Goal: Check status: Check status

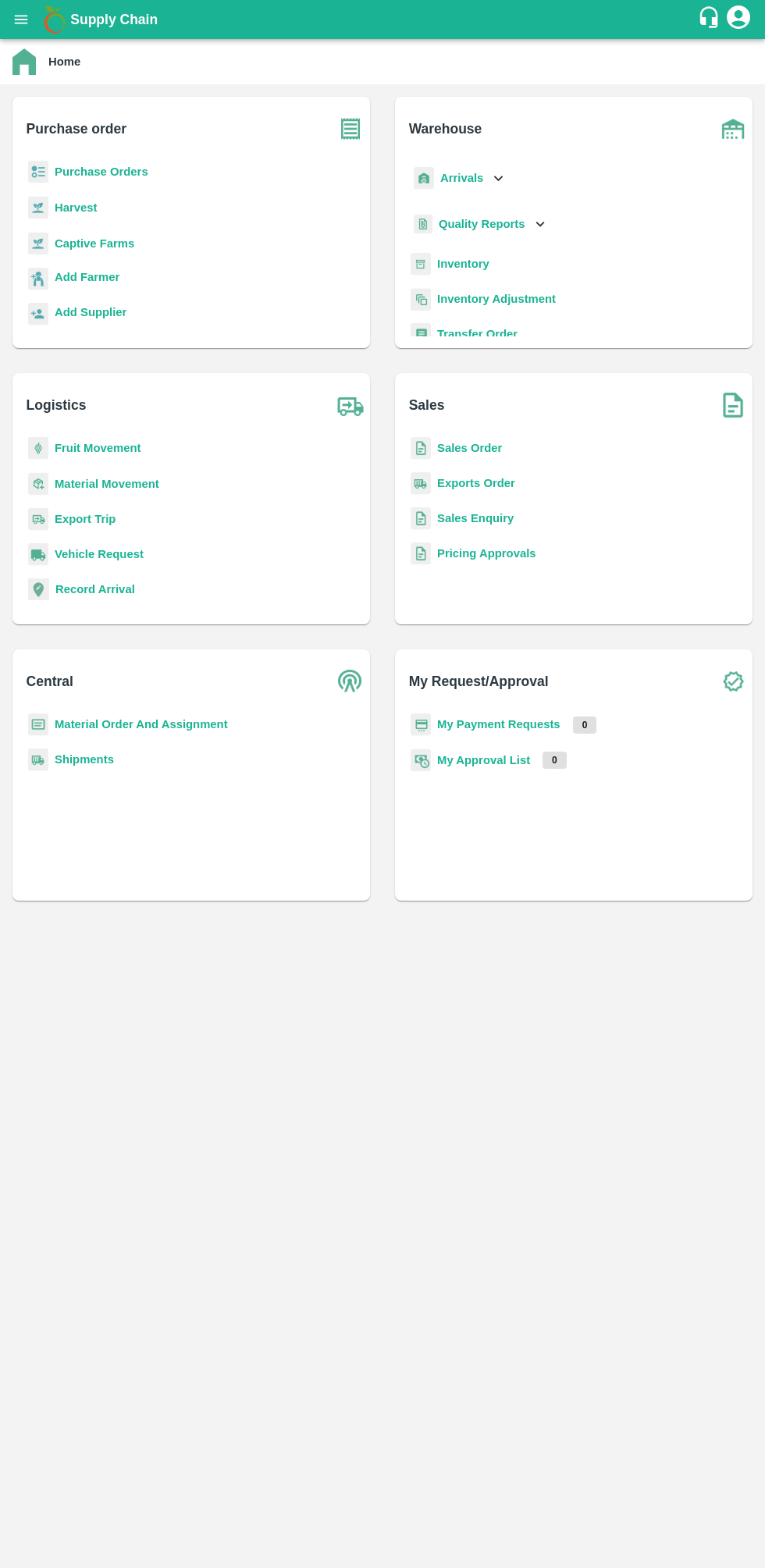
click at [468, 178] on b "Arrivals" at bounding box center [461, 177] width 43 height 12
click at [505, 251] on span "DC Arrivals" at bounding box center [482, 249] width 58 height 17
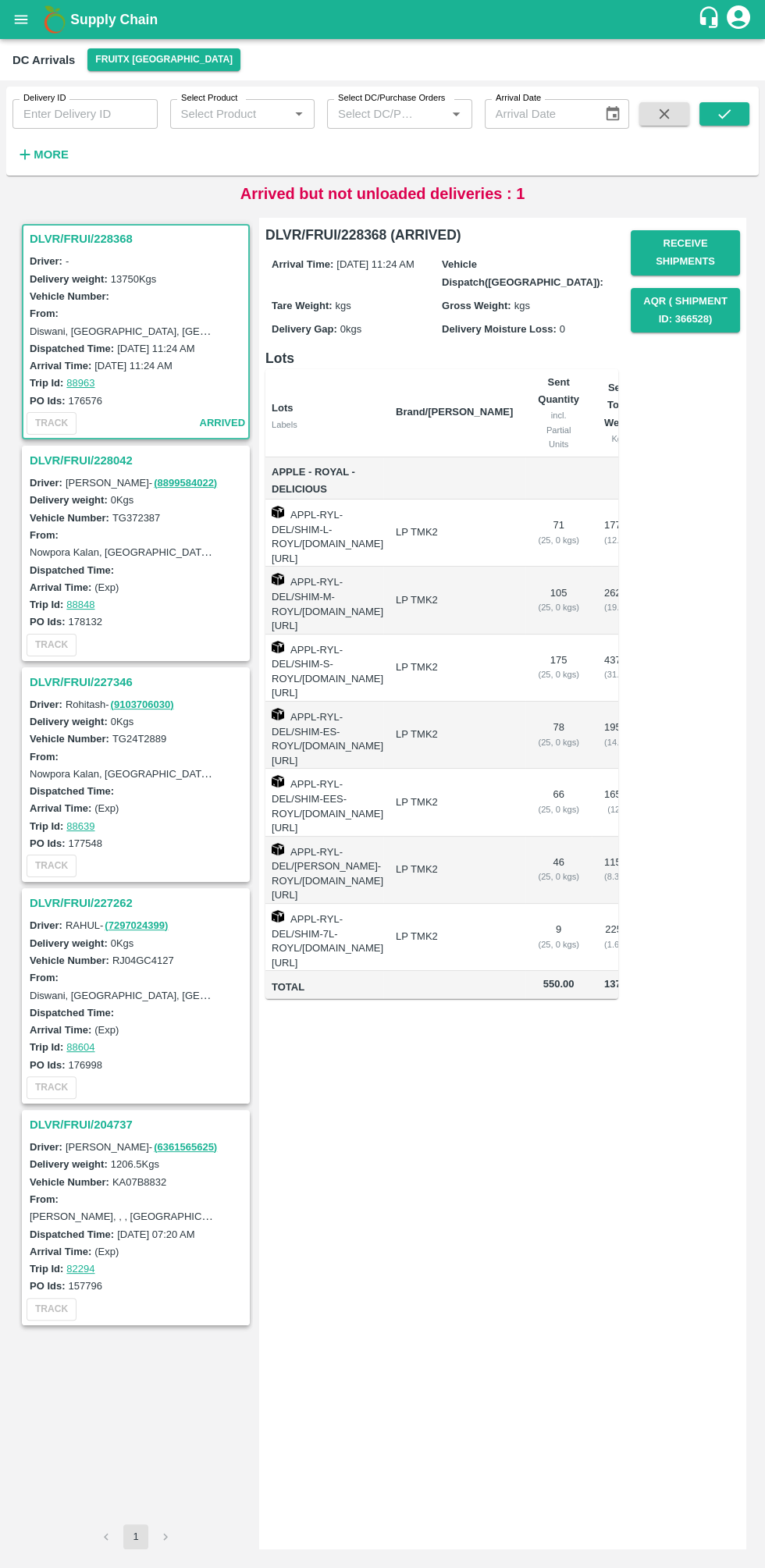
click at [106, 450] on h3 "DLVR/FRUI/228042" at bounding box center [138, 460] width 217 height 21
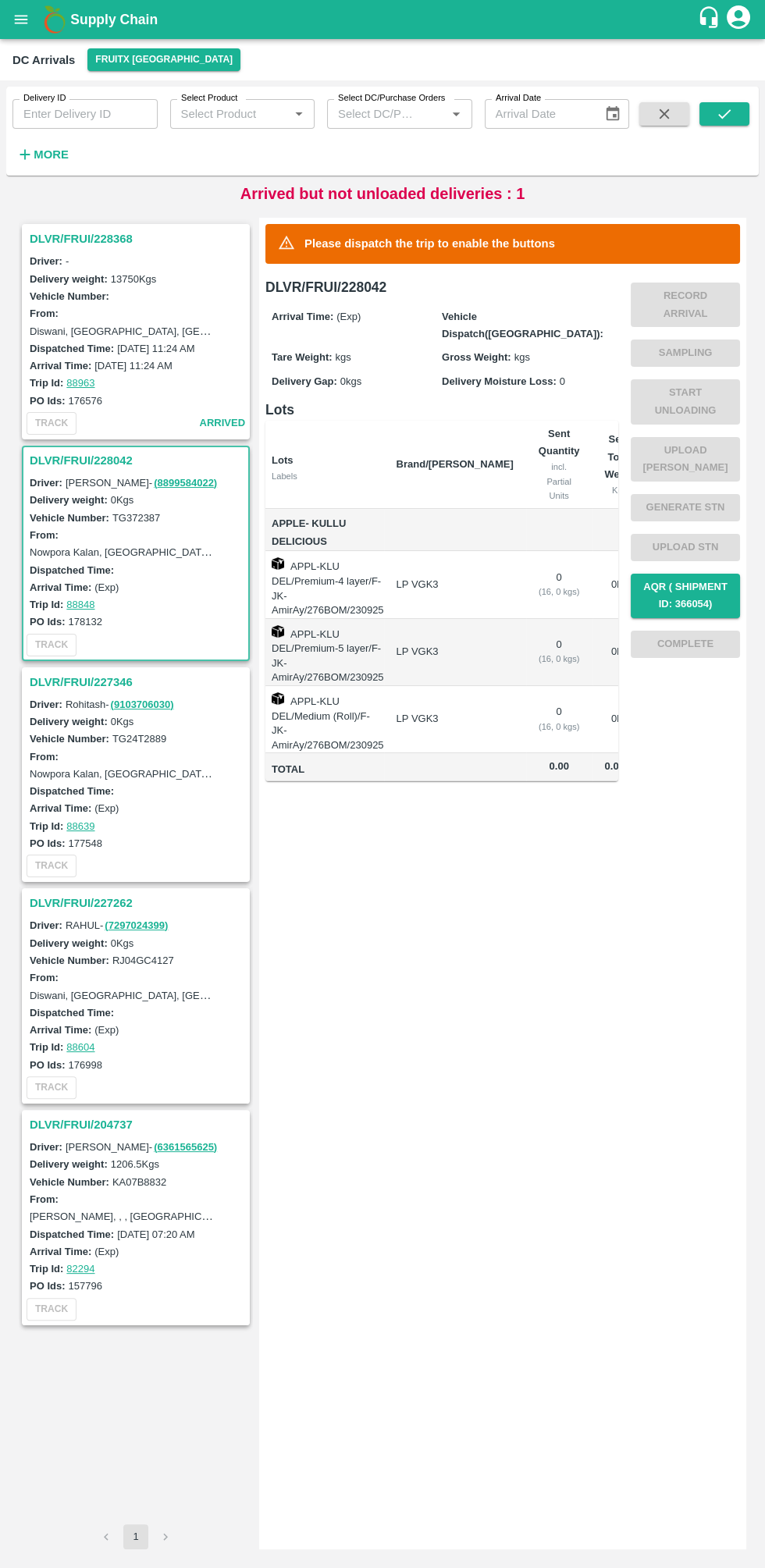
click at [107, 245] on h3 "DLVR/FRUI/228368" at bounding box center [138, 239] width 217 height 21
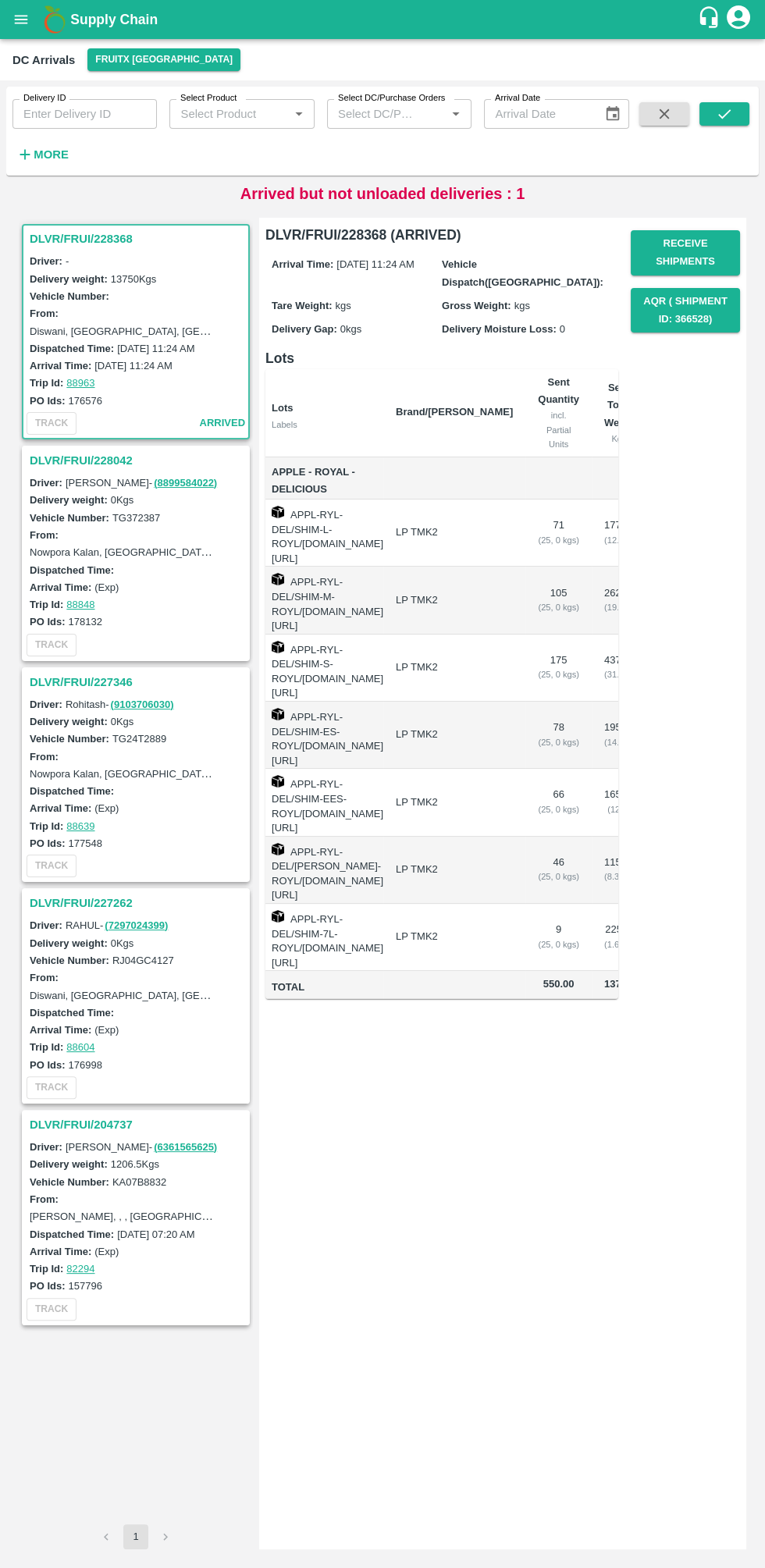
click at [92, 450] on h3 "DLVR/FRUI/228042" at bounding box center [138, 460] width 217 height 21
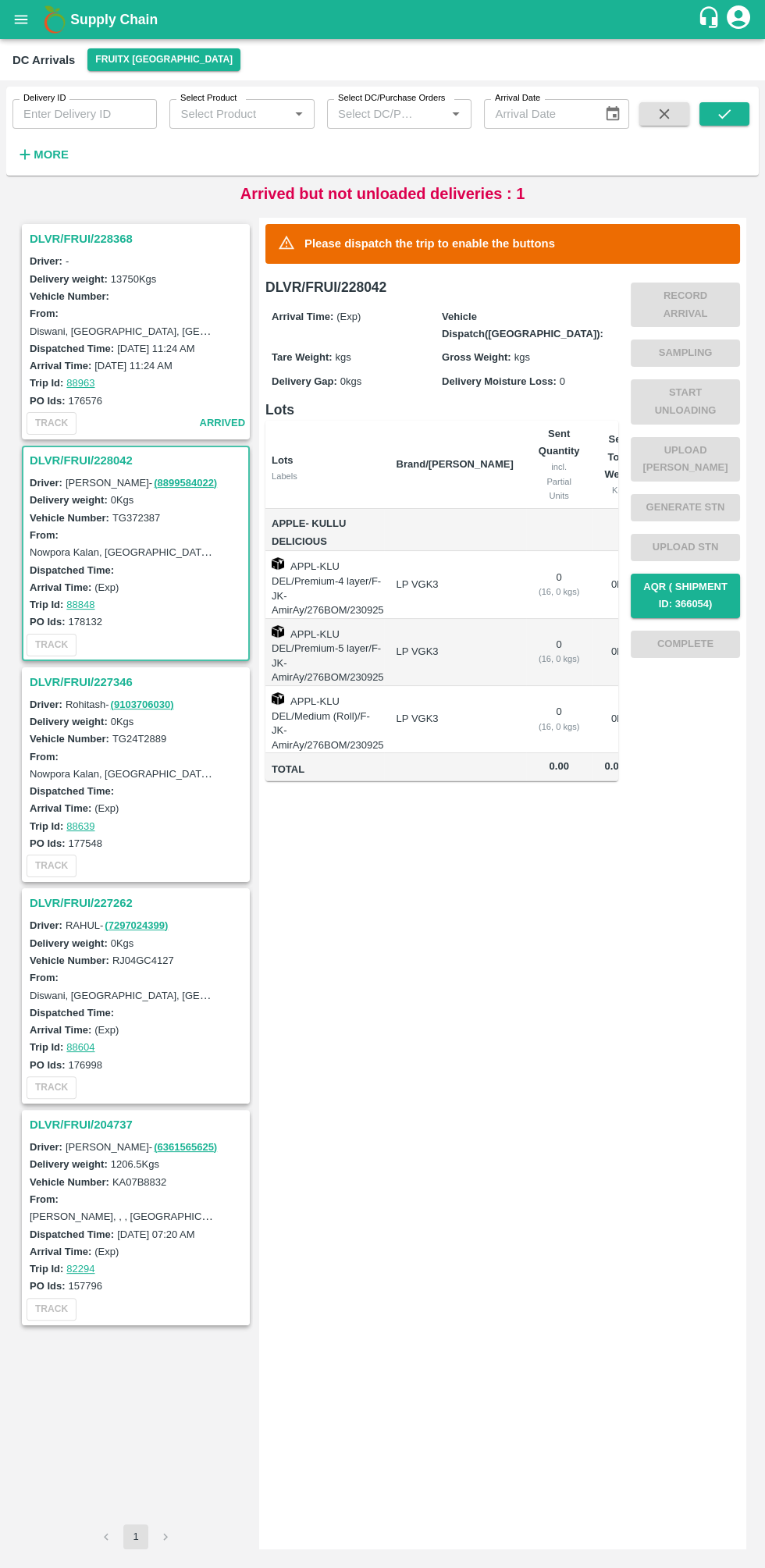
click at [107, 671] on h3 "DLVR/FRUI/227346" at bounding box center [138, 682] width 217 height 21
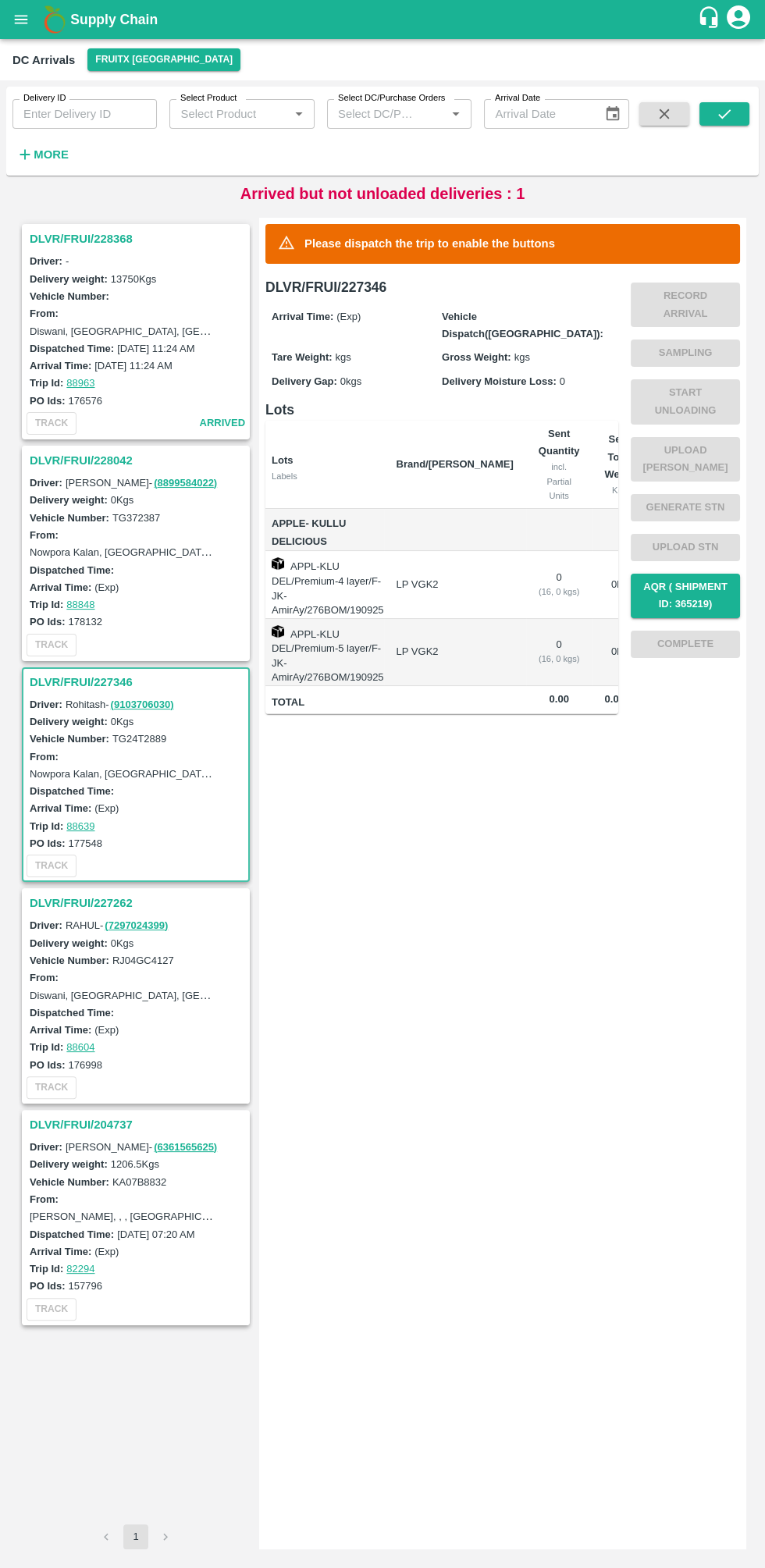
click at [102, 893] on h3 "DLVR/FRUI/227262" at bounding box center [138, 903] width 217 height 21
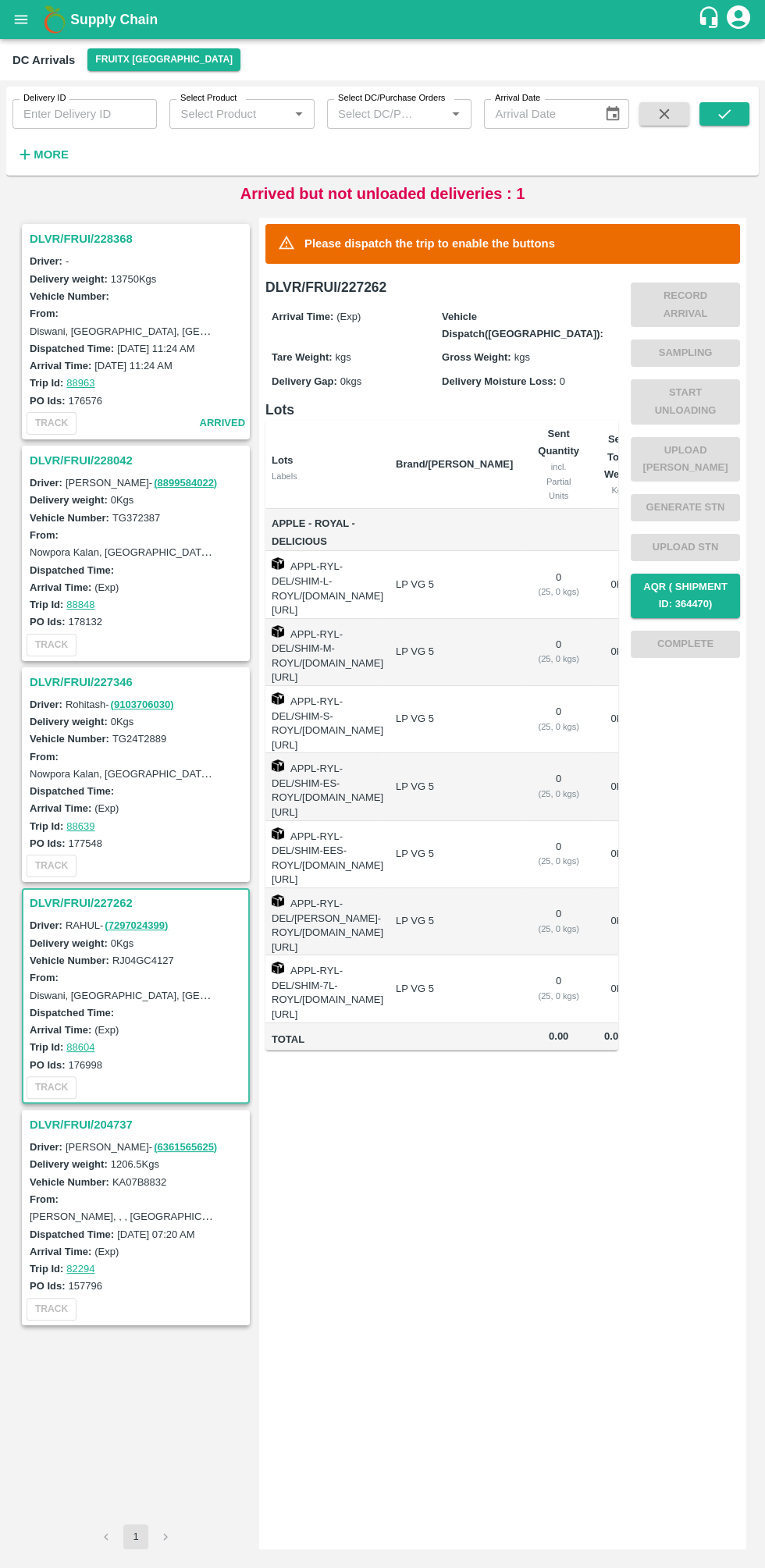
click at [120, 1114] on h3 "DLVR/FRUI/204737" at bounding box center [138, 1124] width 217 height 21
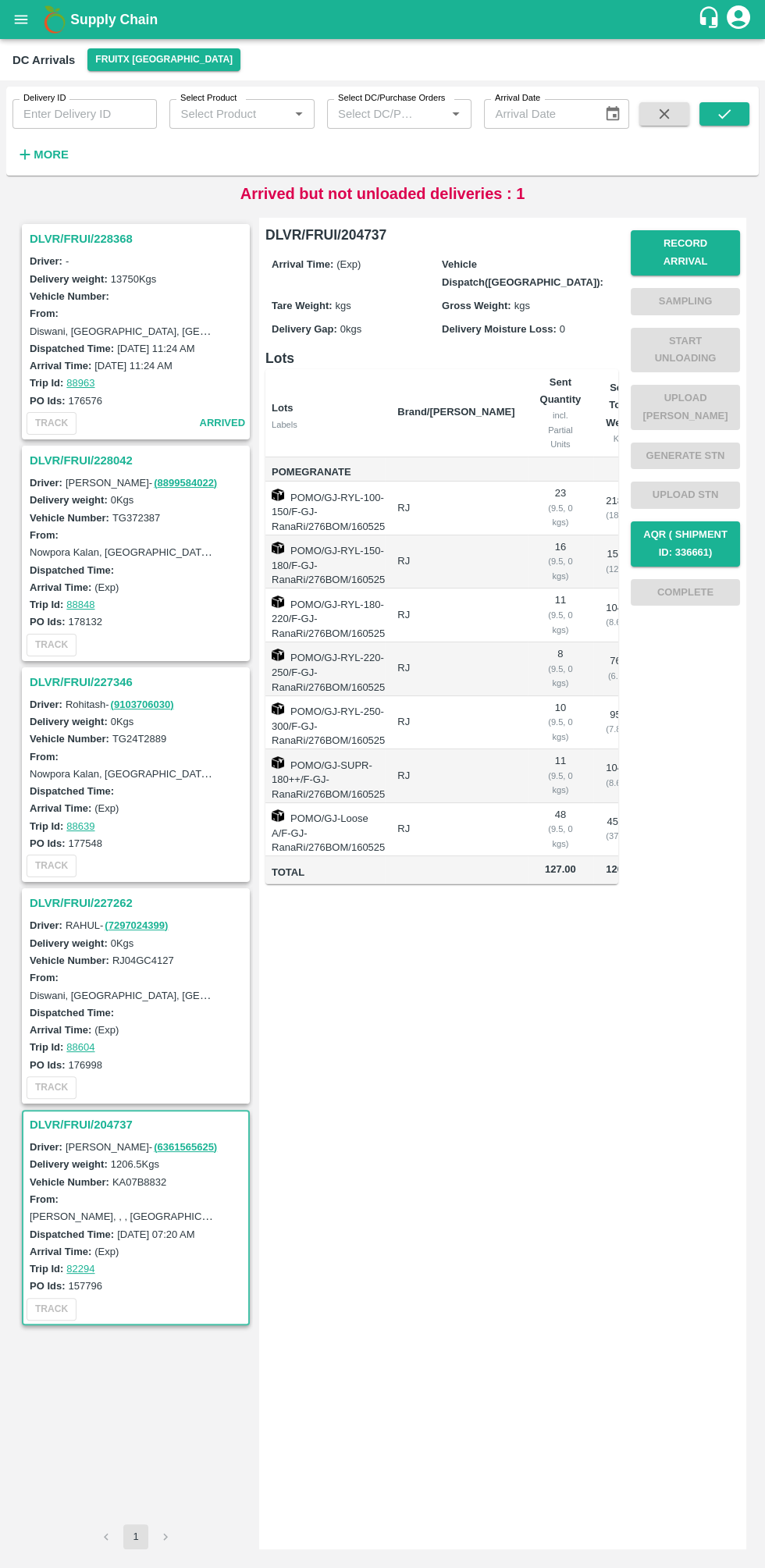
click at [22, 23] on icon "open drawer" at bounding box center [21, 19] width 13 height 8
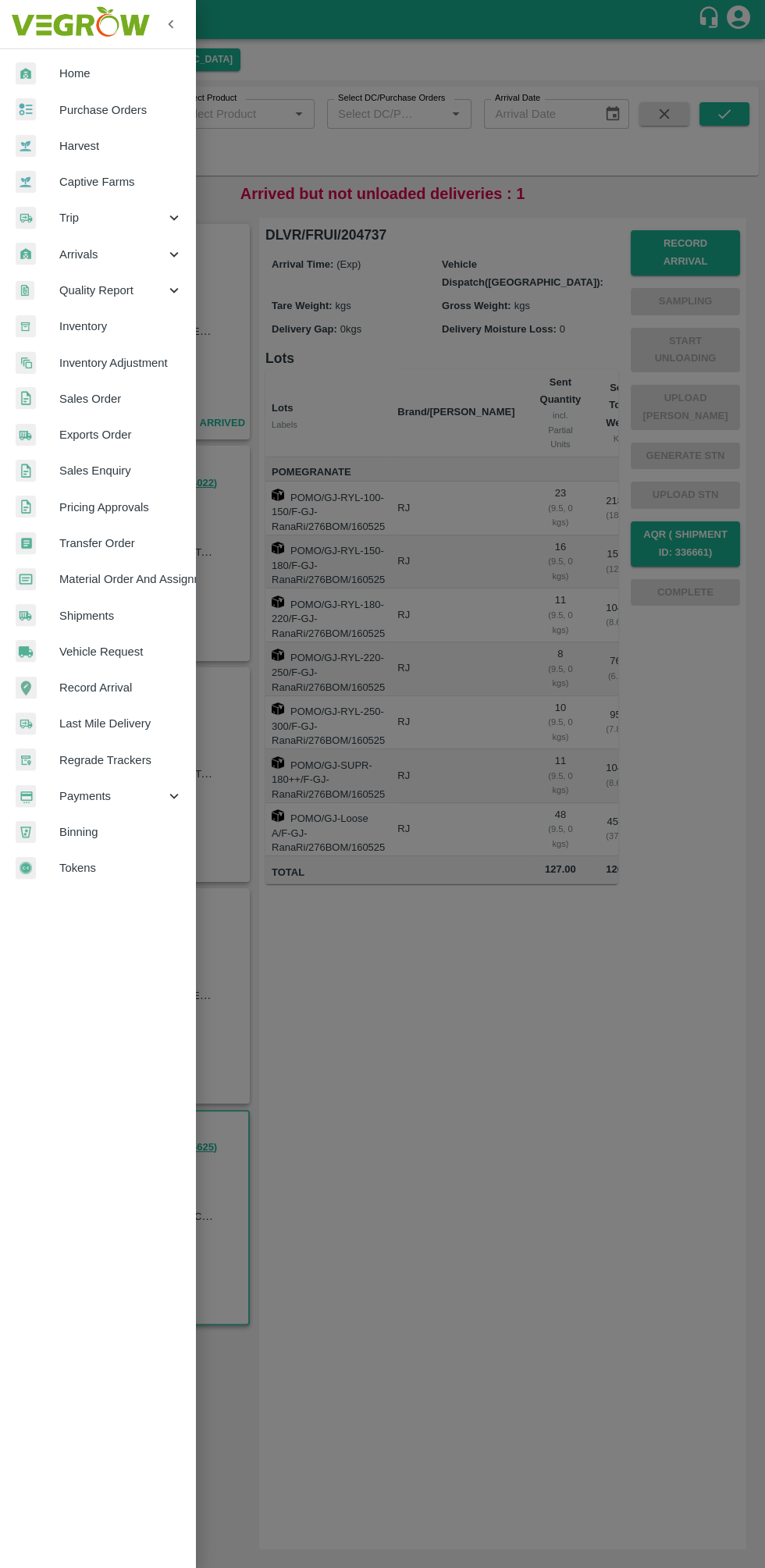
click at [90, 216] on span "Trip" at bounding box center [113, 218] width 106 height 17
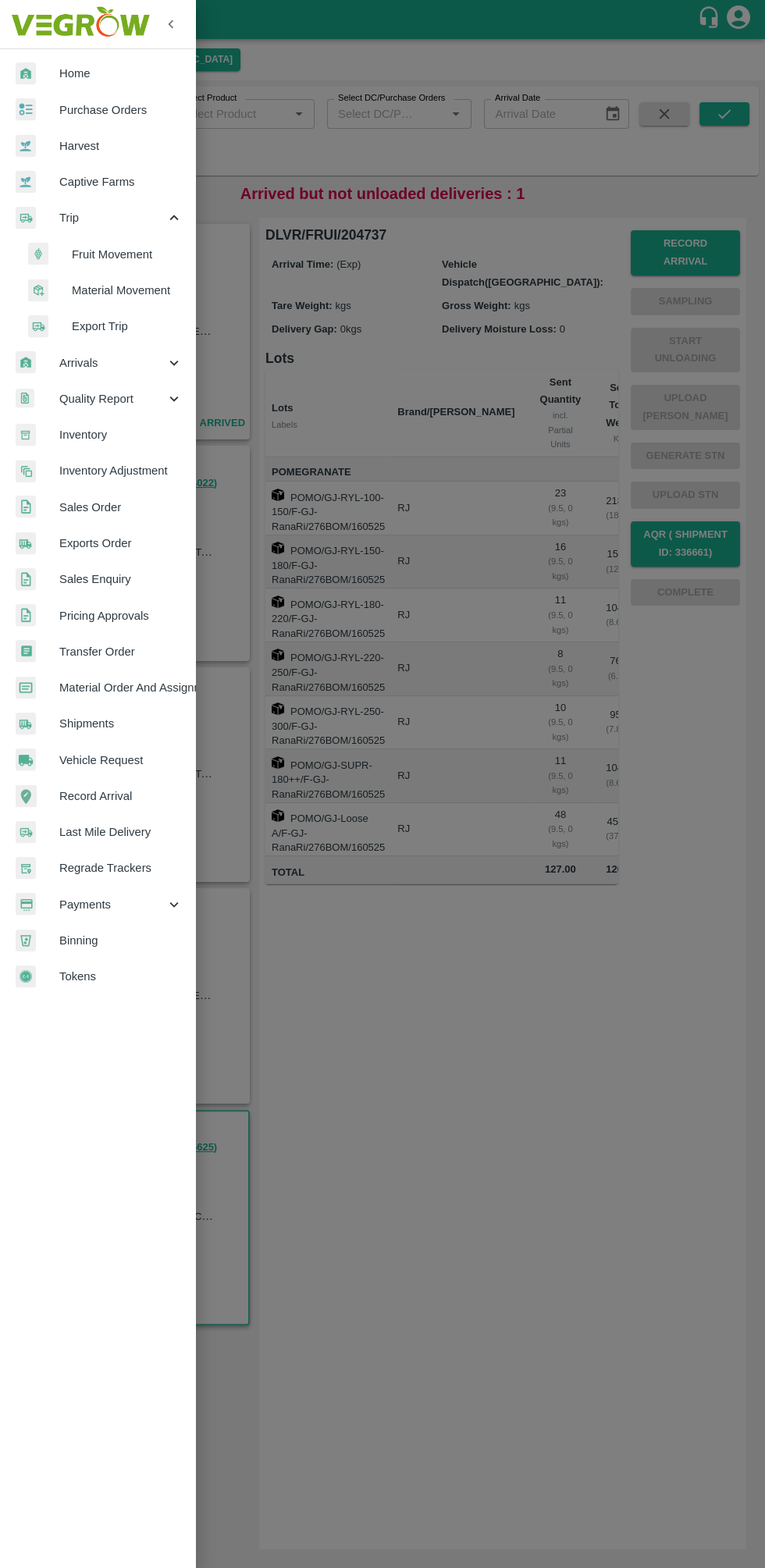
click at [91, 254] on span "Fruit Movement" at bounding box center [127, 254] width 111 height 17
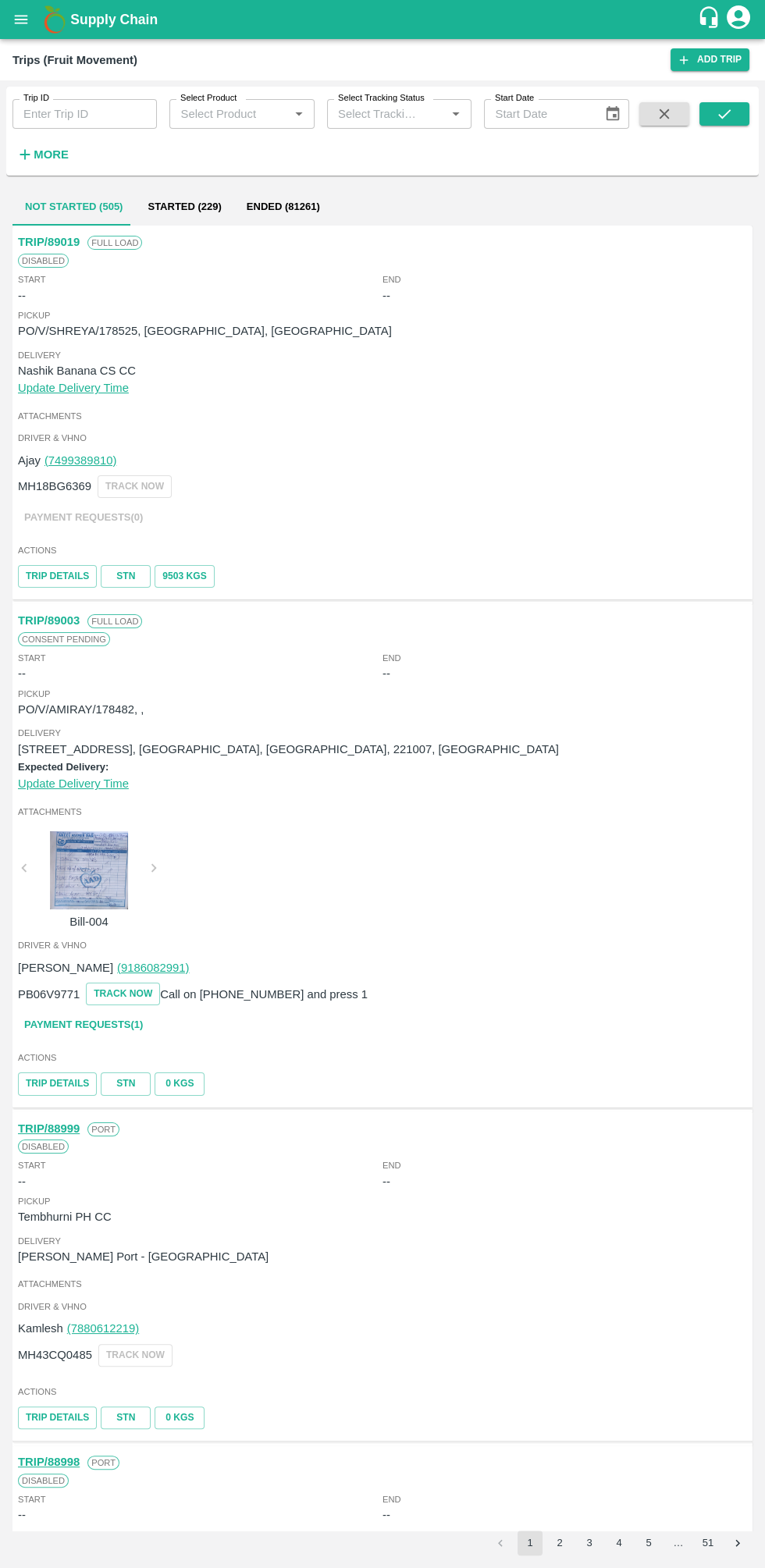
click at [69, 120] on input "Trip ID" at bounding box center [84, 114] width 145 height 30
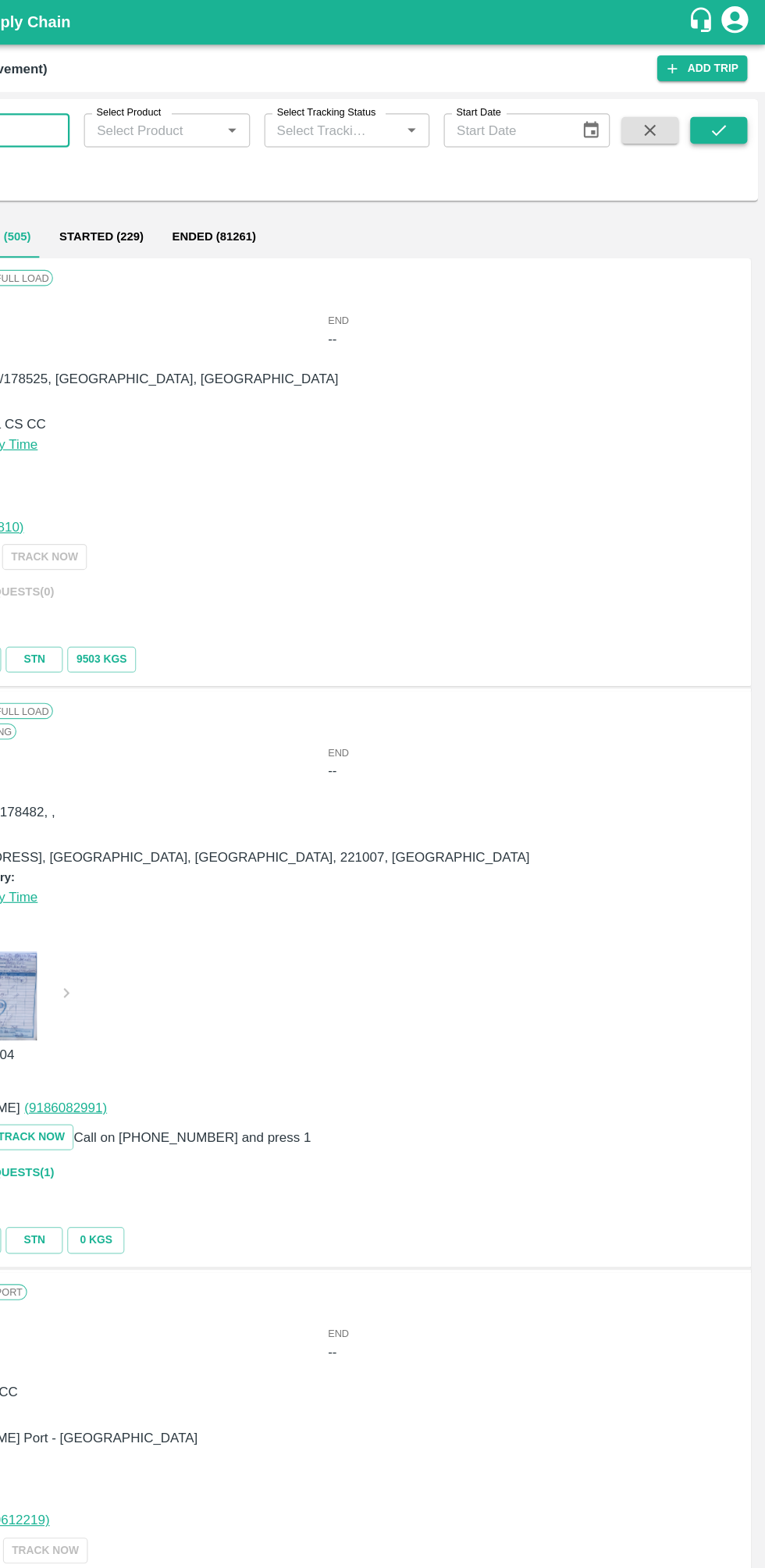
type input "88795"
click at [724, 114] on icon "submit" at bounding box center [724, 114] width 17 height 17
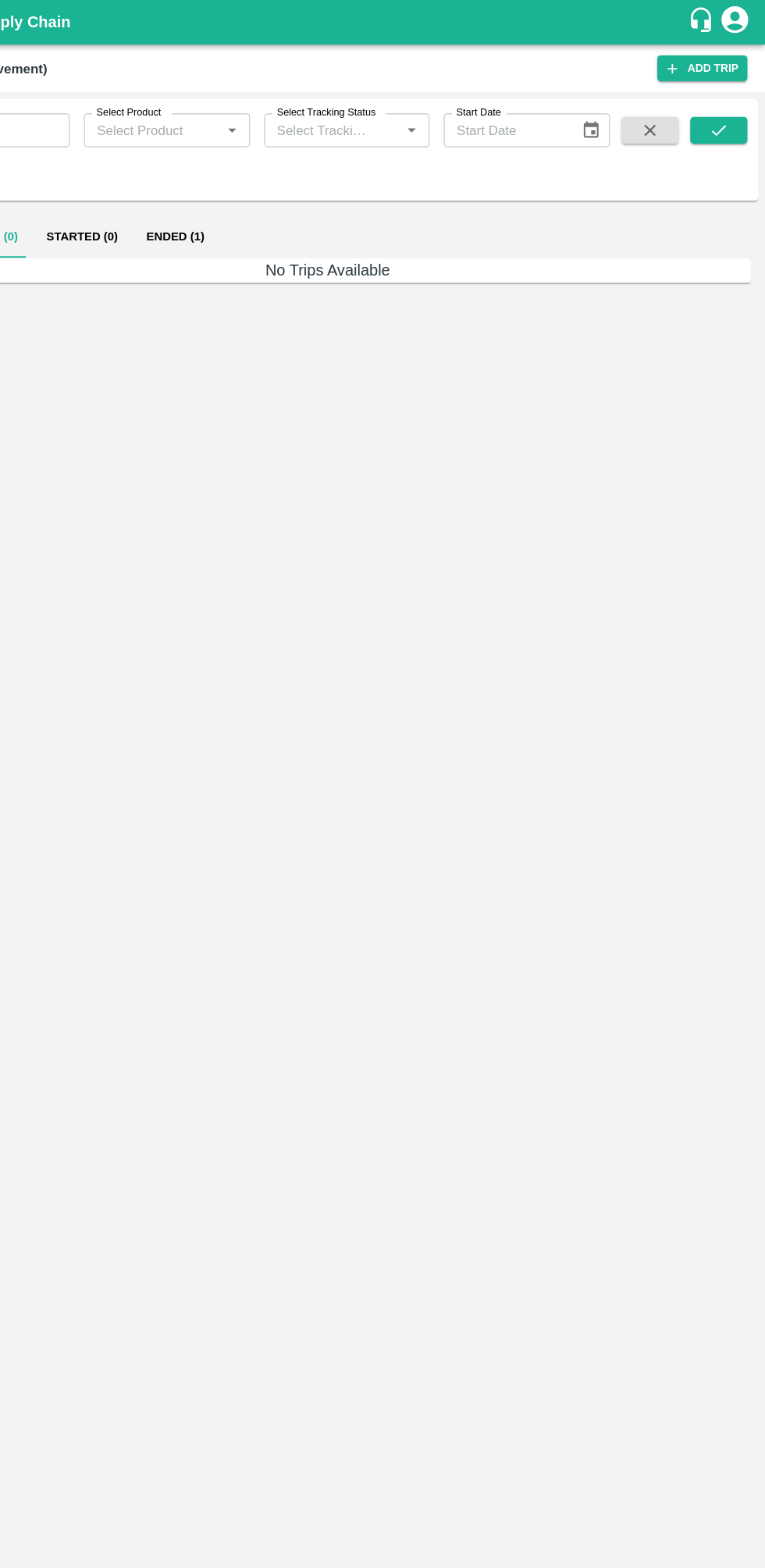
click at [244, 209] on button "Ended (1)" at bounding box center [248, 206] width 76 height 37
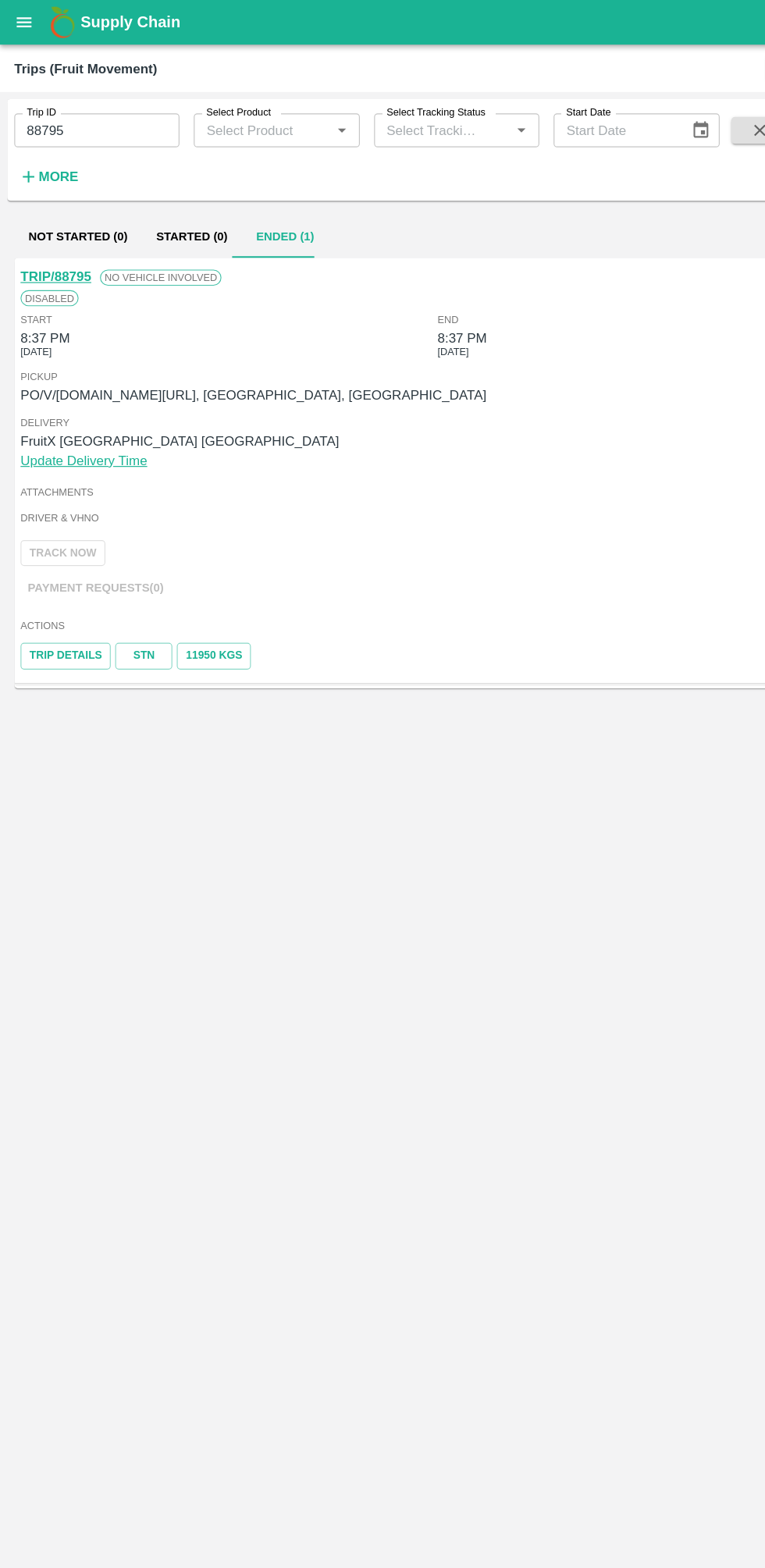
click at [21, 35] on button "open drawer" at bounding box center [21, 20] width 35 height 35
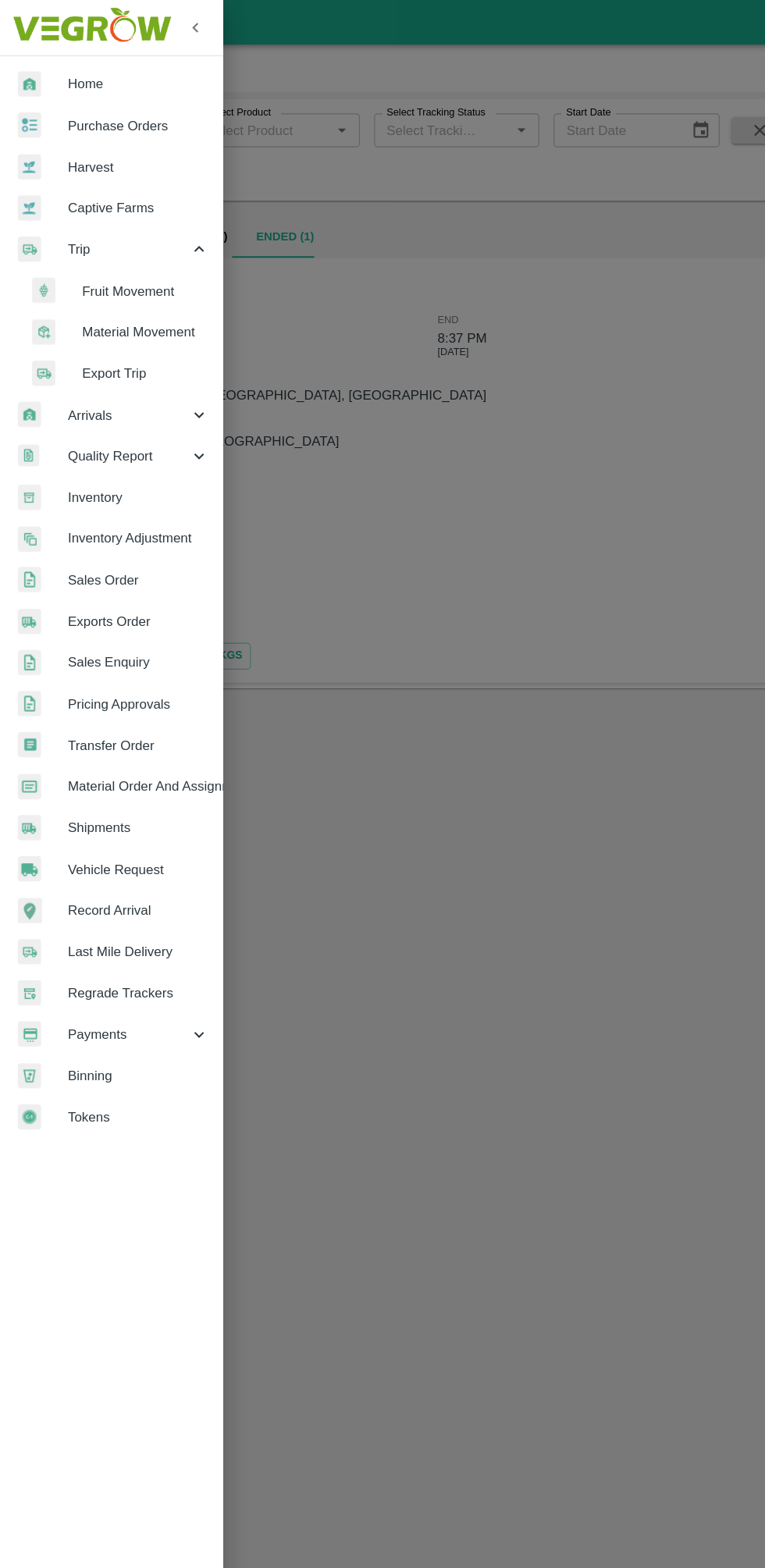
click at [78, 365] on span "Arrivals" at bounding box center [113, 362] width 106 height 17
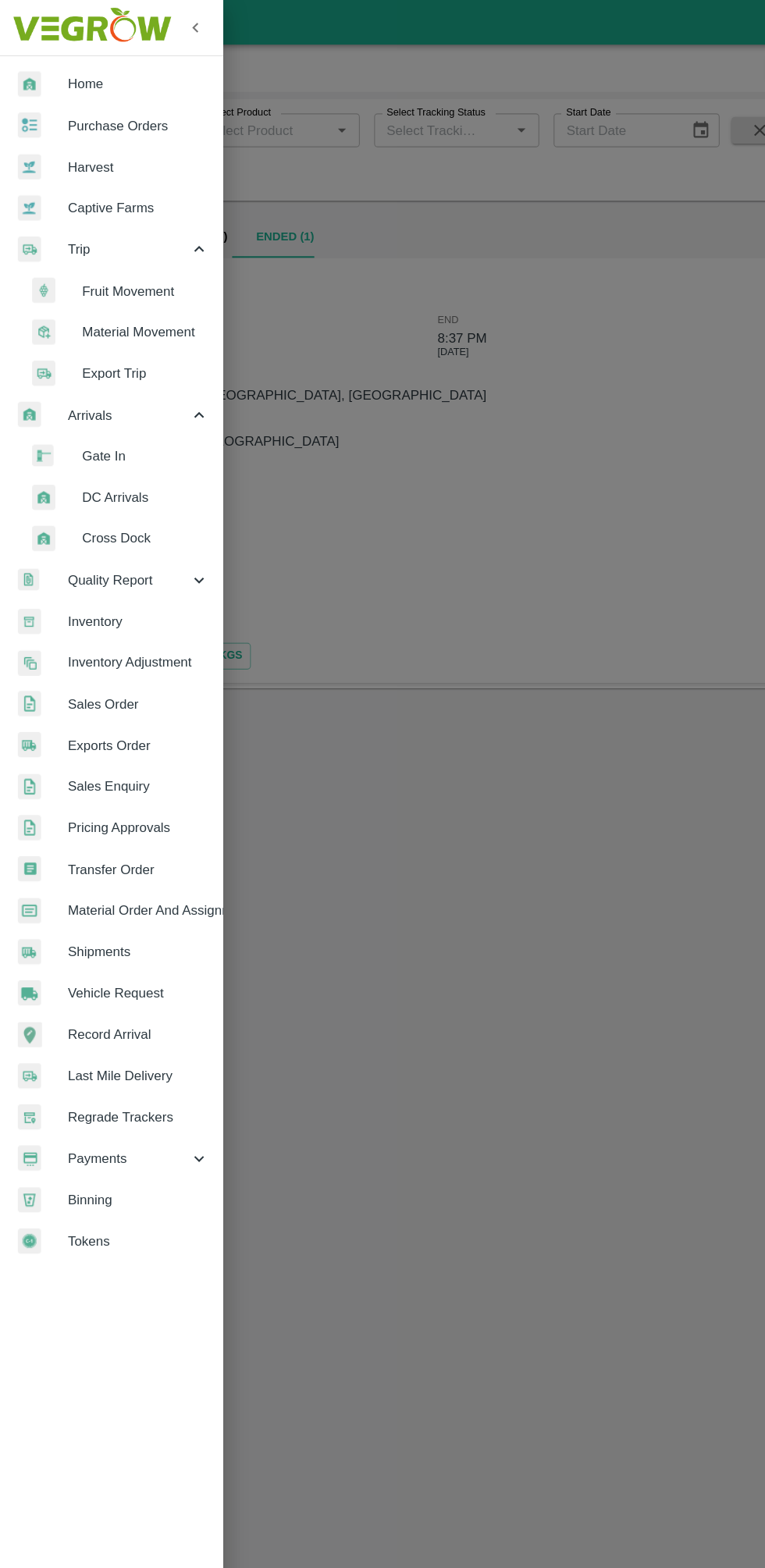
click at [75, 439] on span "DC Arrivals" at bounding box center [127, 434] width 111 height 17
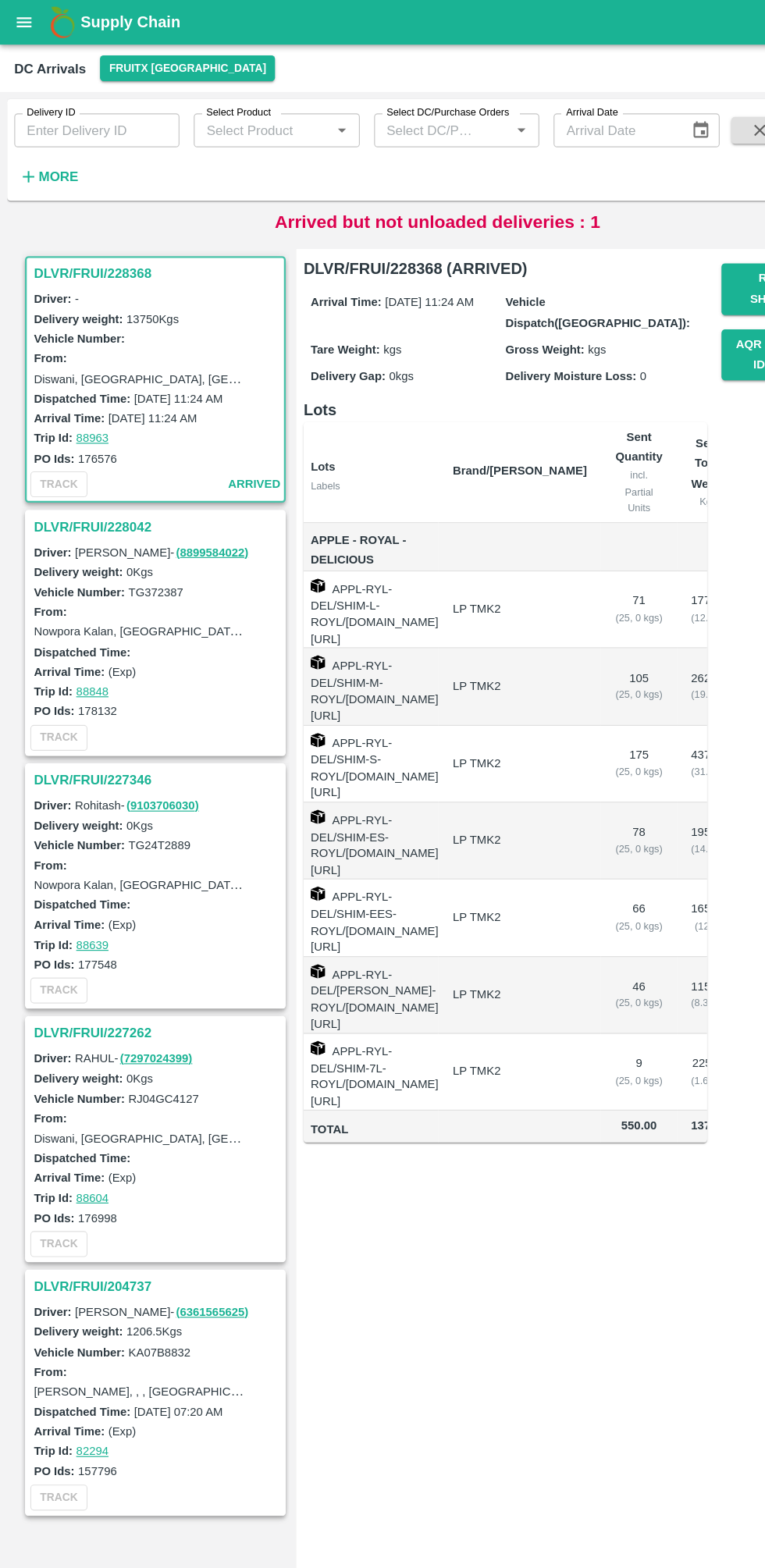
click at [13, 27] on icon "open drawer" at bounding box center [21, 20] width 17 height 17
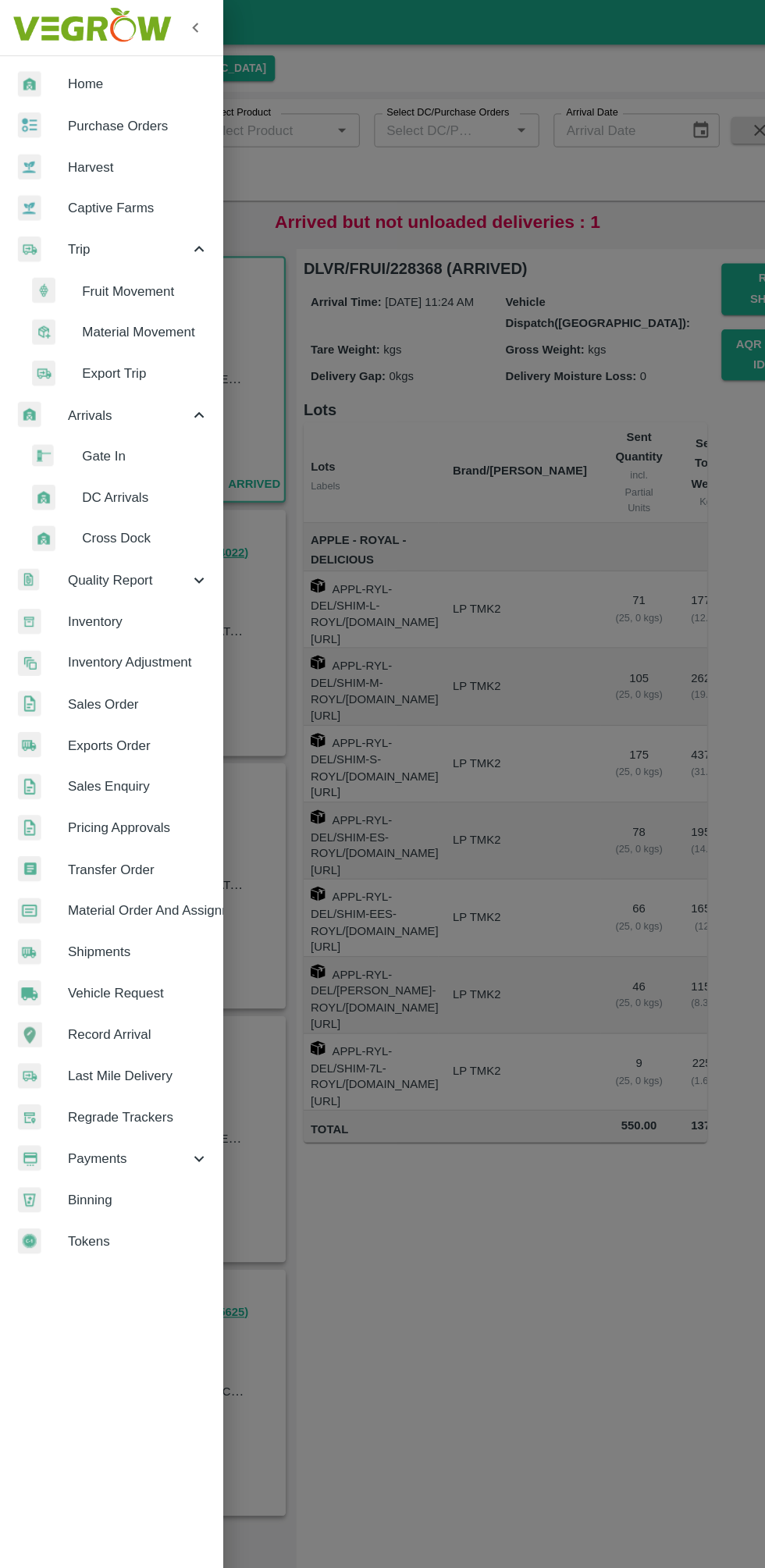
click at [76, 433] on span "DC Arrivals" at bounding box center [127, 434] width 111 height 17
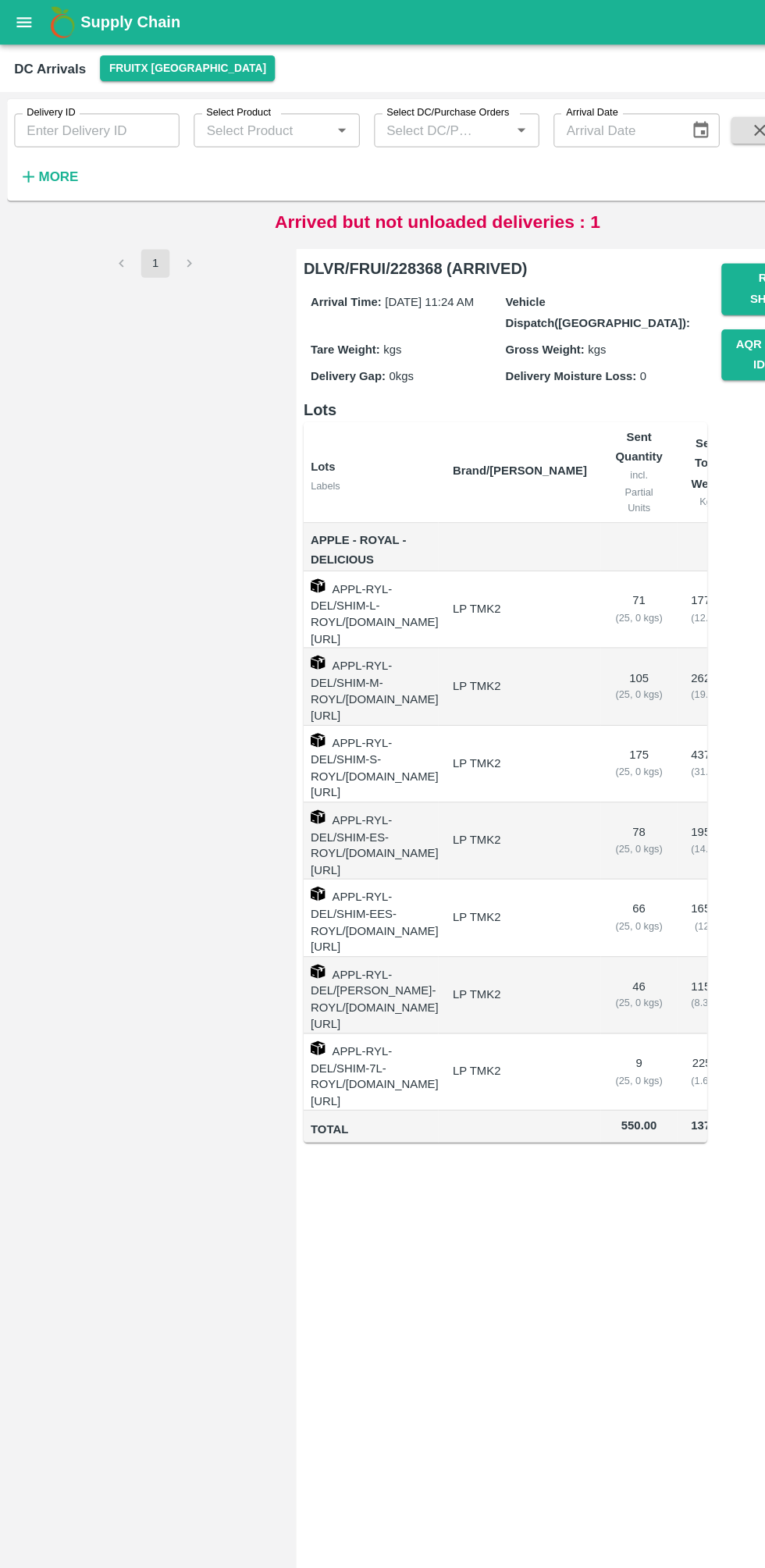
click at [20, 29] on button "open drawer" at bounding box center [21, 20] width 35 height 35
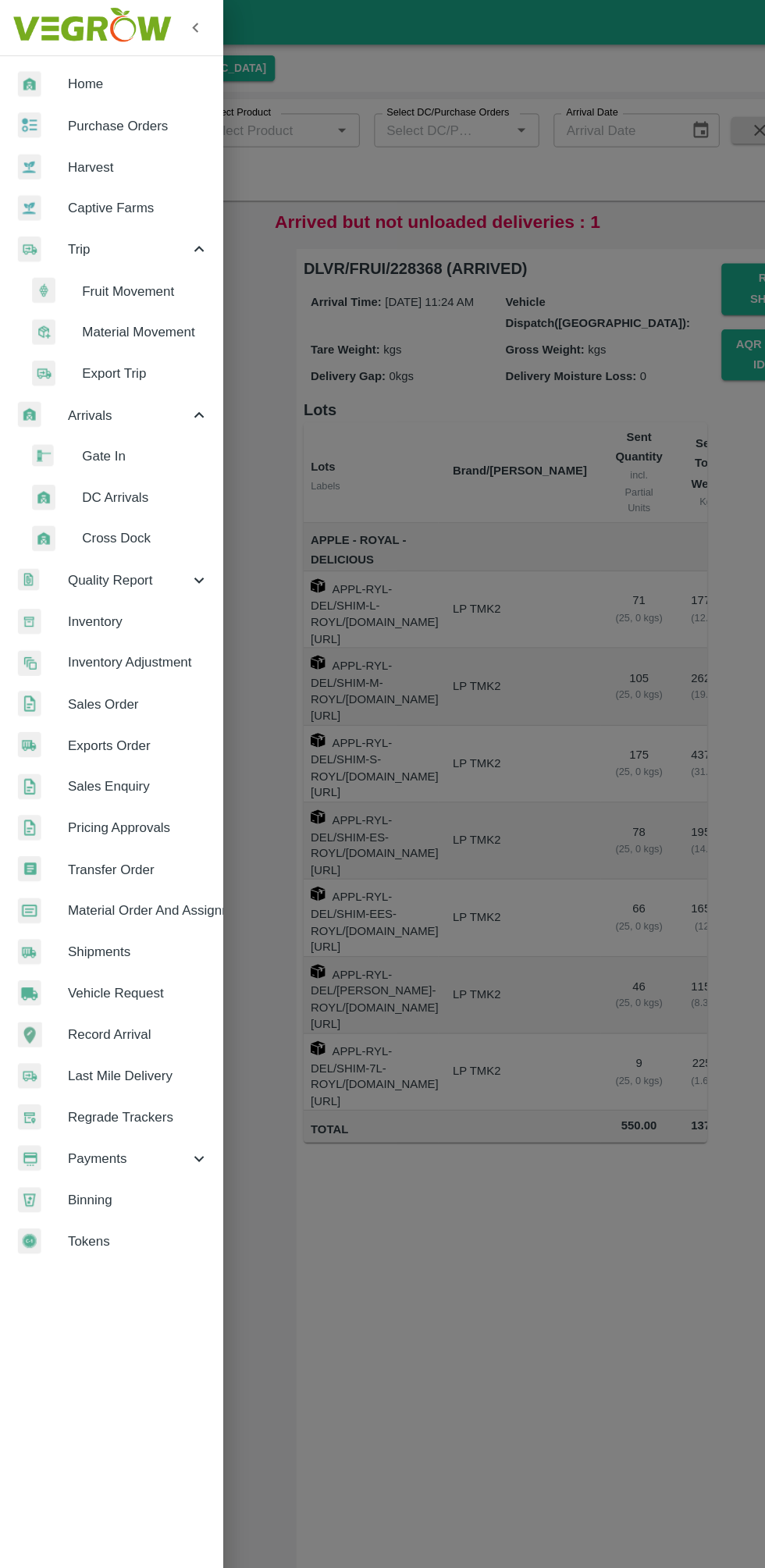
click at [77, 260] on span "Fruit Movement" at bounding box center [127, 254] width 111 height 17
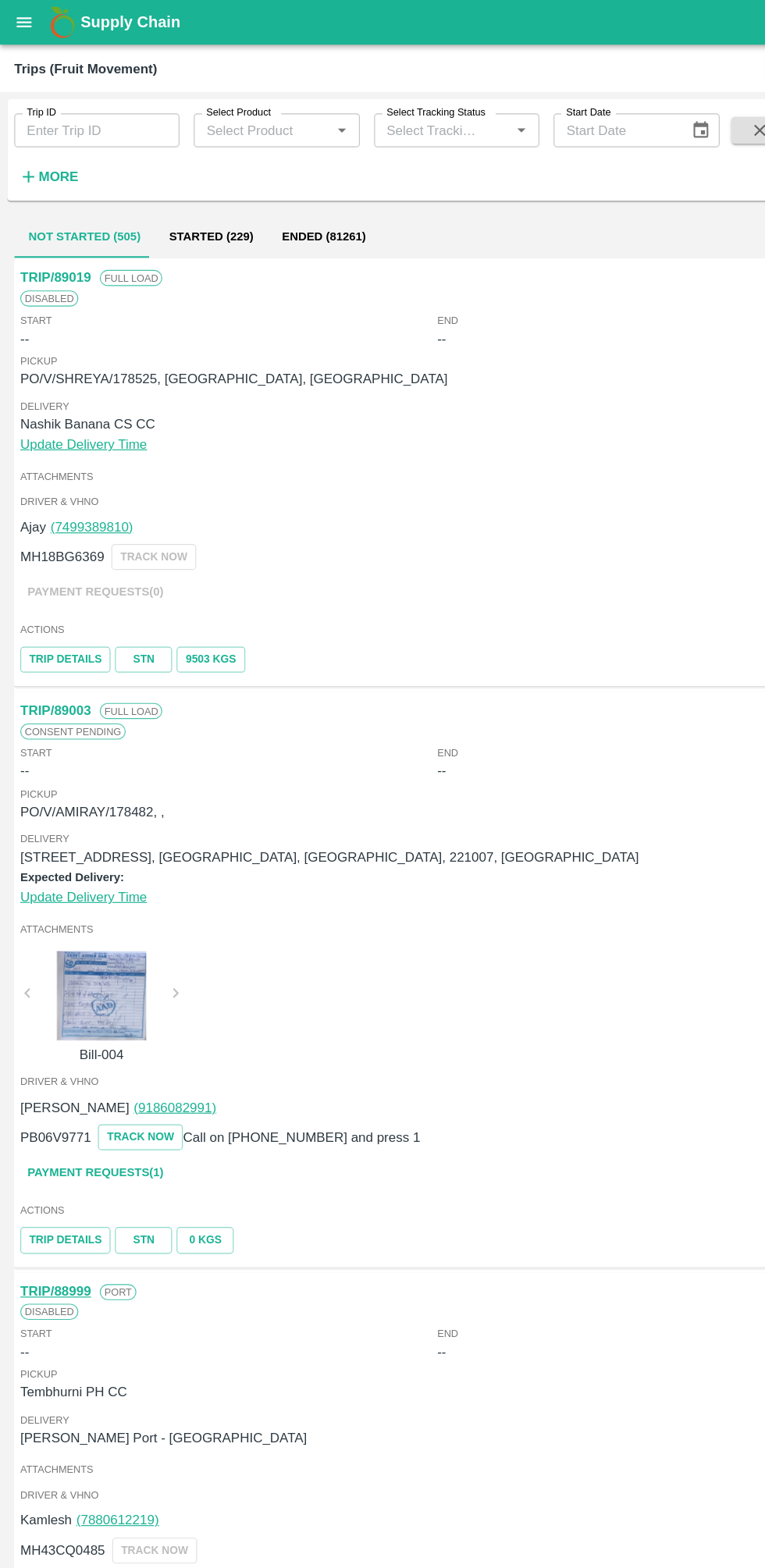
click at [36, 113] on input "Trip ID" at bounding box center [84, 114] width 145 height 30
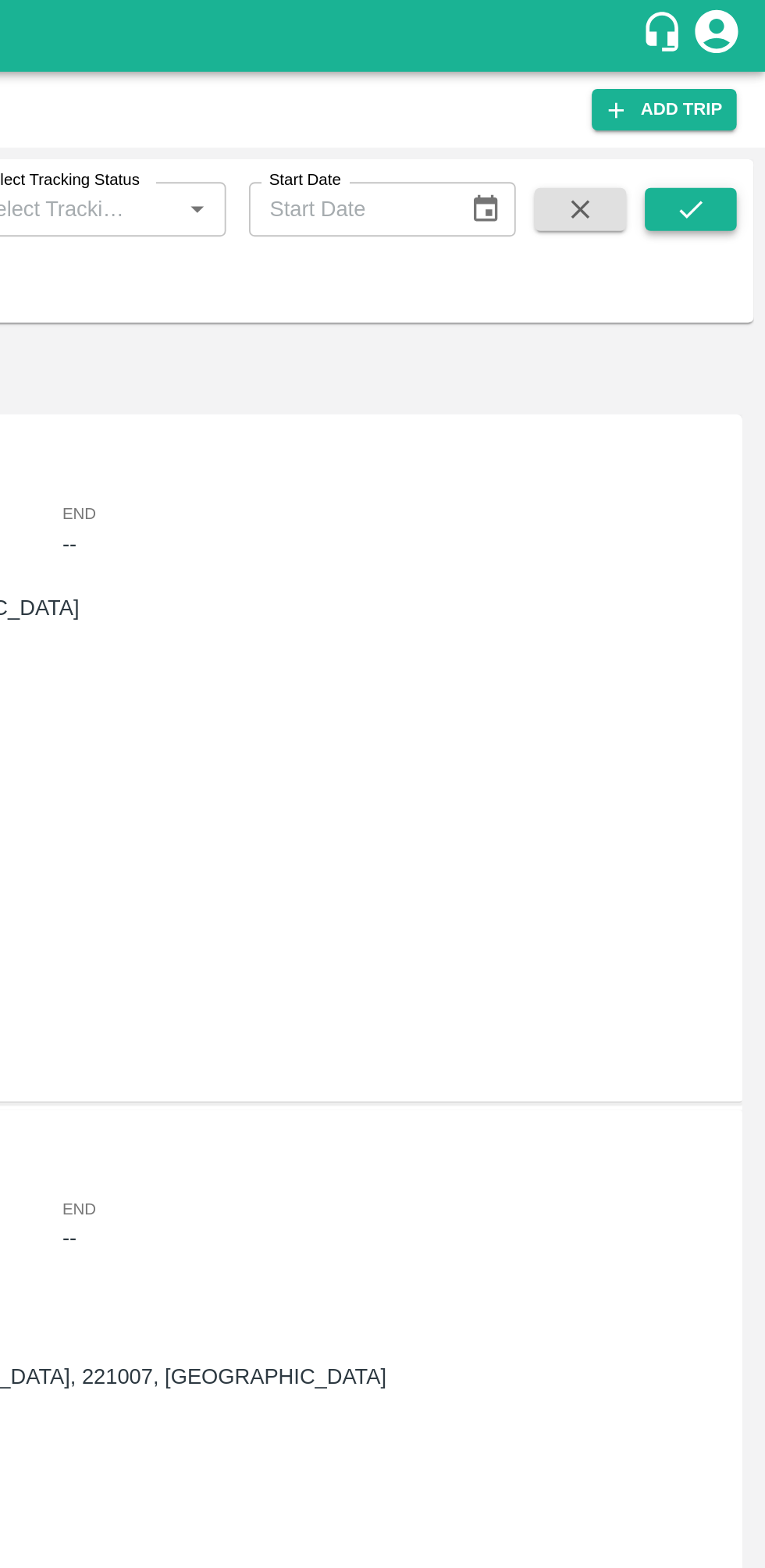
type input "88795"
click at [712, 102] on button "submit" at bounding box center [724, 113] width 50 height 23
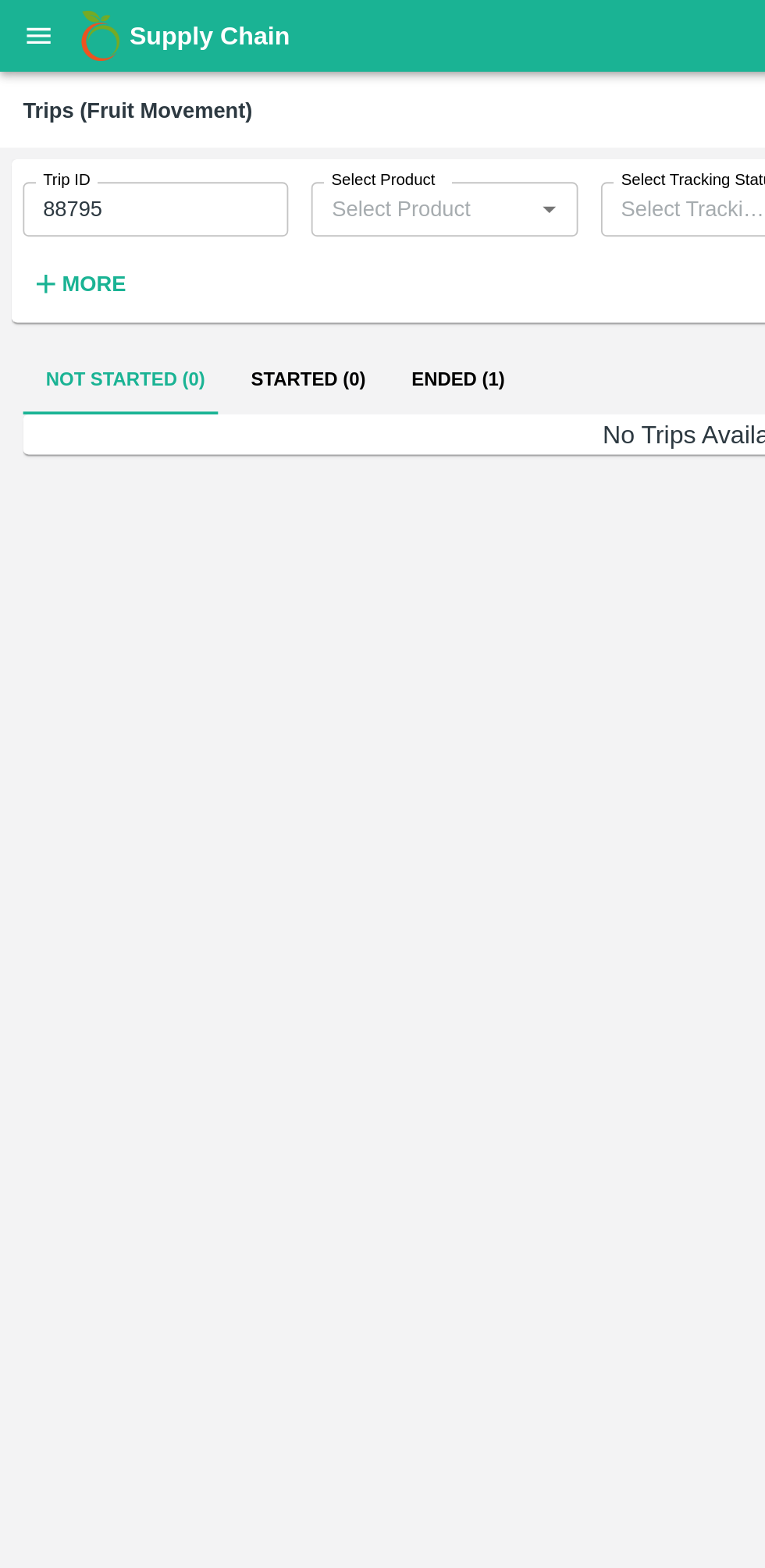
click at [239, 217] on button "Ended (1)" at bounding box center [248, 206] width 76 height 37
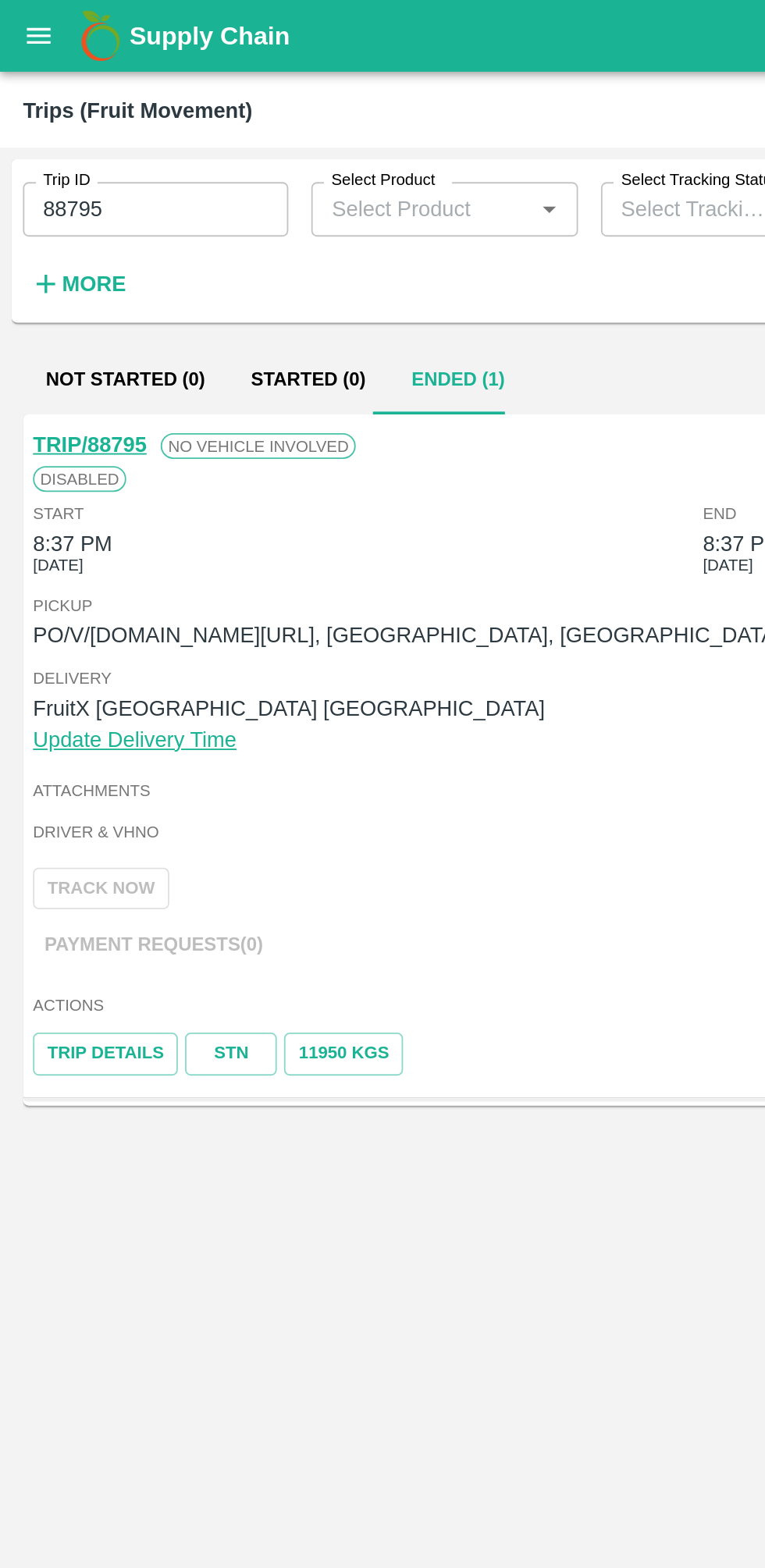
click at [45, 116] on input "88795" at bounding box center [84, 114] width 145 height 30
click at [50, 118] on input "88795" at bounding box center [84, 114] width 145 height 30
click at [35, 12] on button "open drawer" at bounding box center [21, 20] width 35 height 35
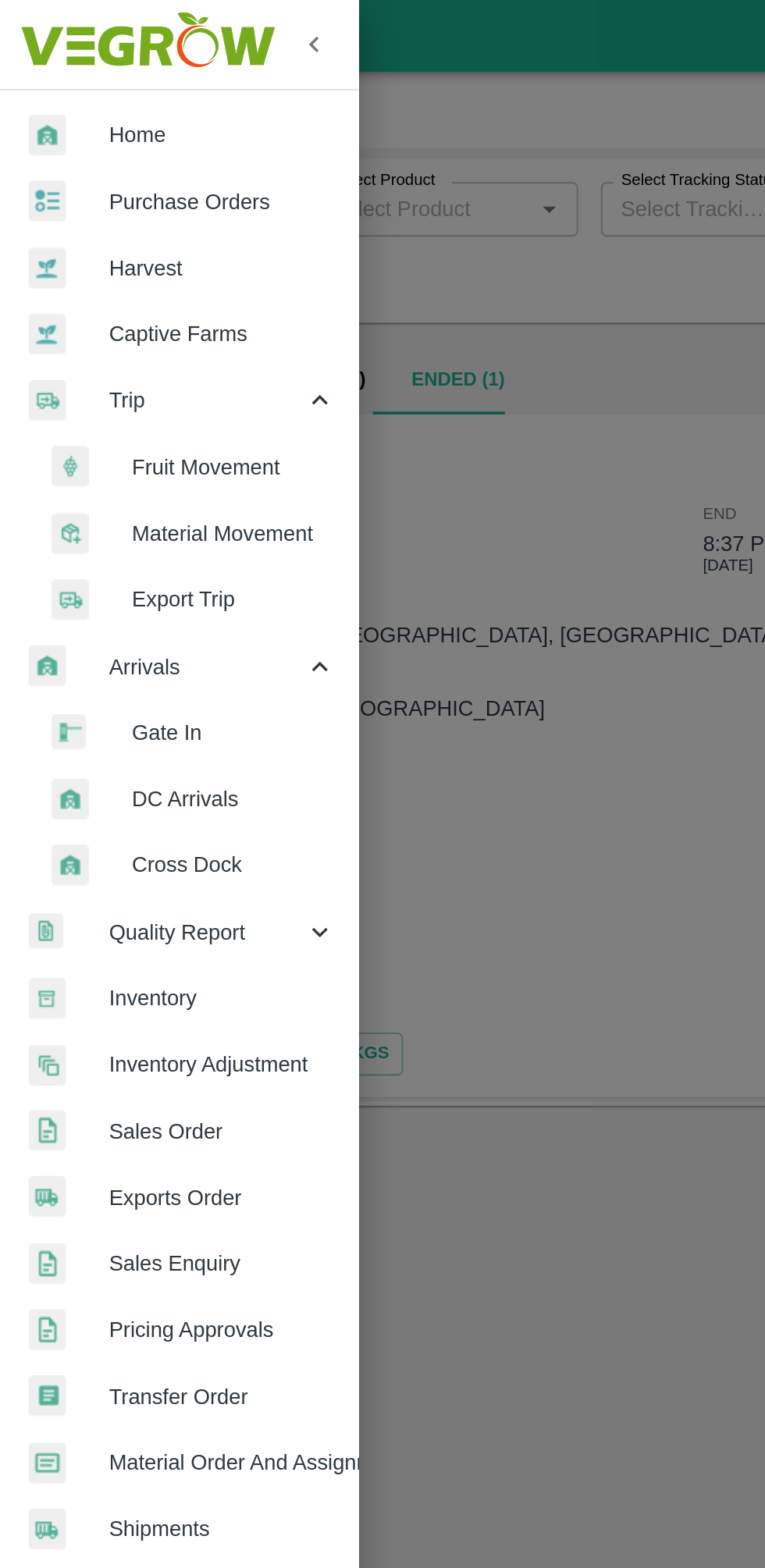
click at [127, 440] on span "DC Arrivals" at bounding box center [127, 434] width 111 height 17
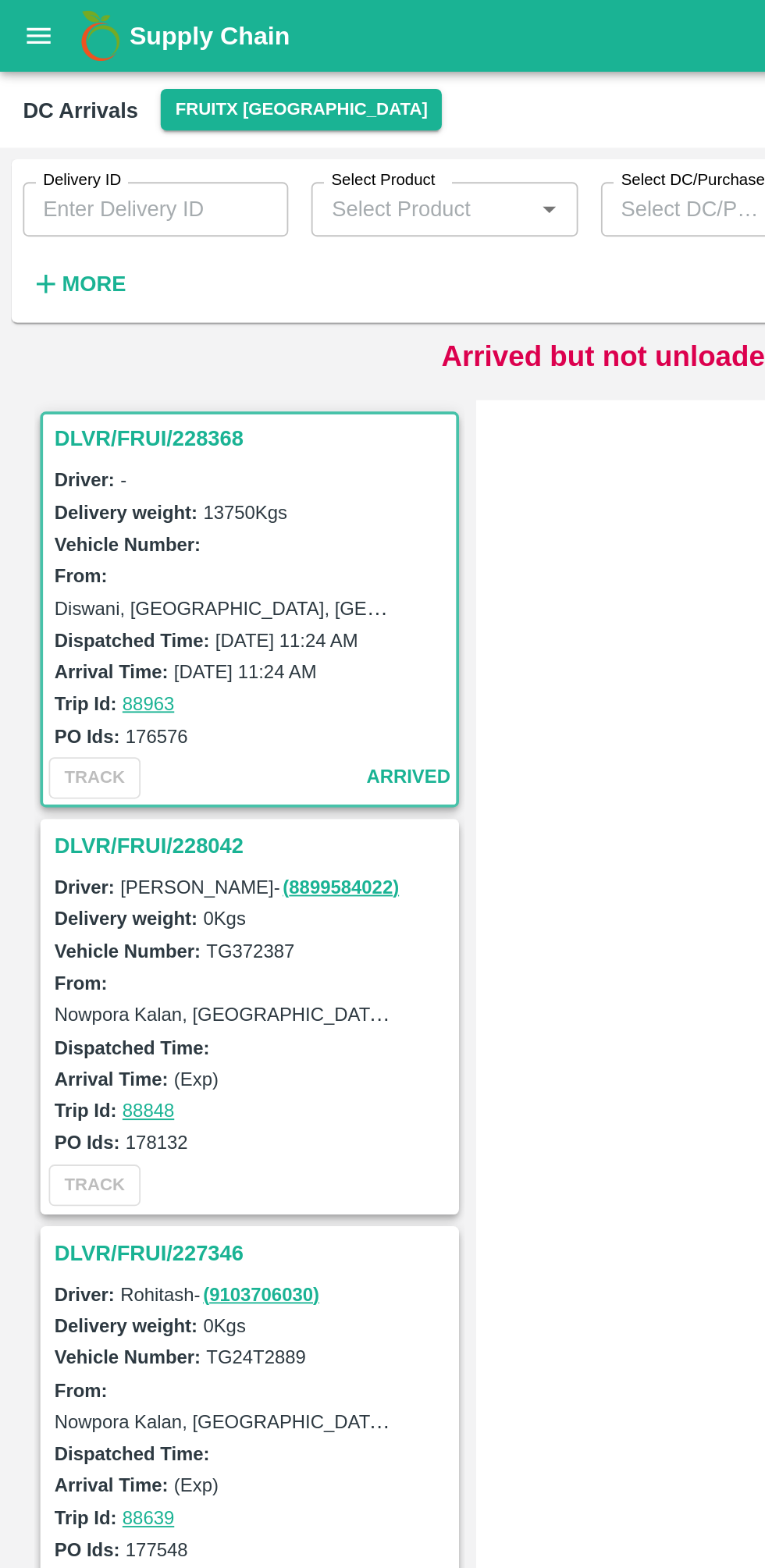
click at [55, 149] on strong "More" at bounding box center [51, 154] width 35 height 12
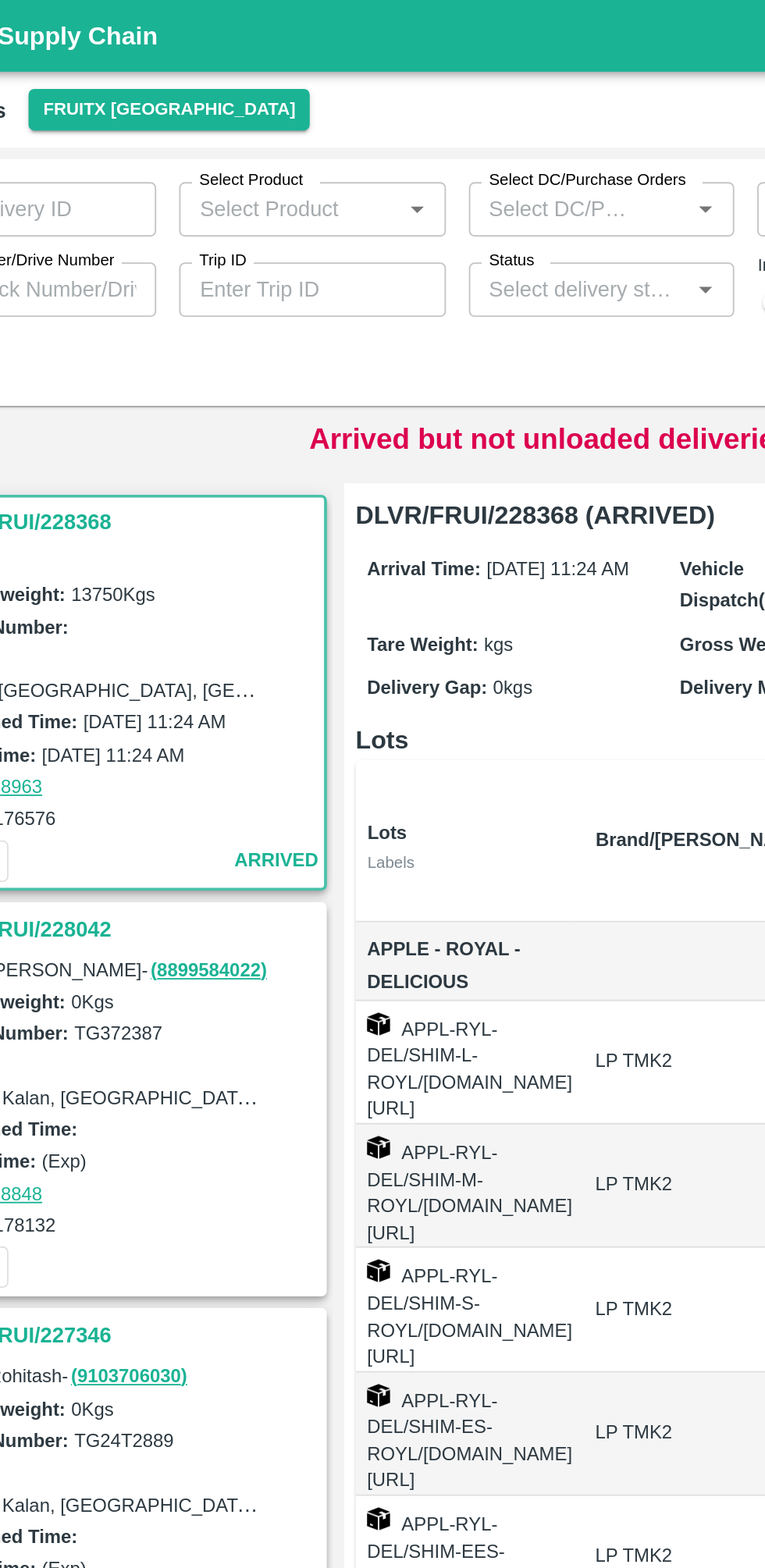
click at [267, 152] on input "Trip ID" at bounding box center [241, 158] width 145 height 30
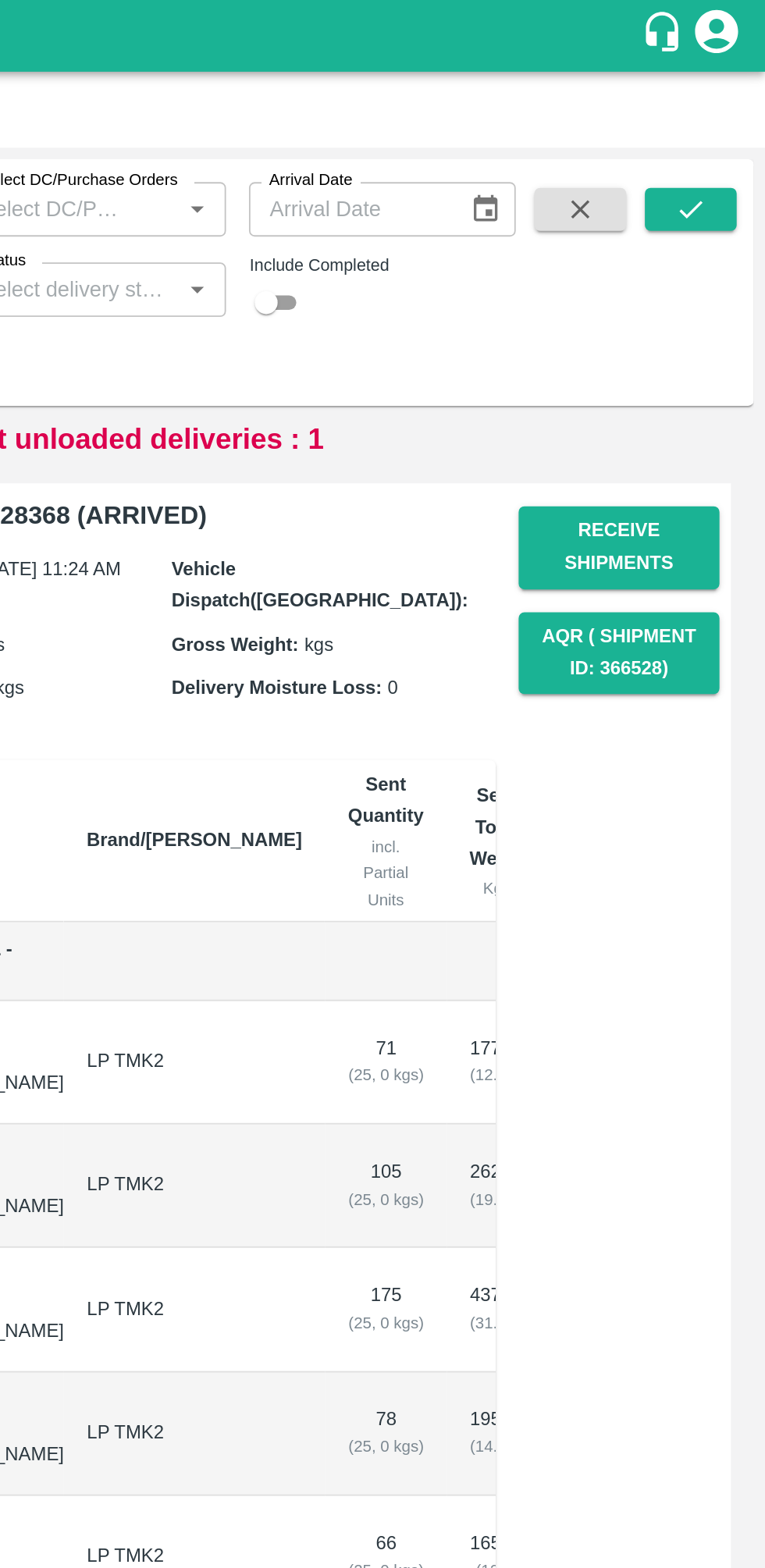
type input "88795"
click at [509, 169] on input "checkbox" at bounding box center [493, 164] width 56 height 19
checkbox input "true"
click at [715, 121] on button "submit" at bounding box center [724, 113] width 50 height 23
